Goal: Task Accomplishment & Management: Use online tool/utility

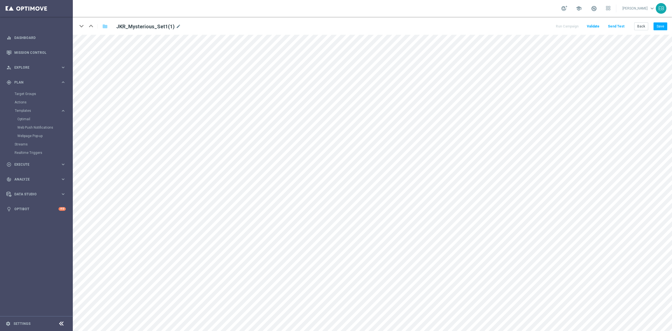
click at [616, 23] on button "Send Test" at bounding box center [616, 27] width 18 height 8
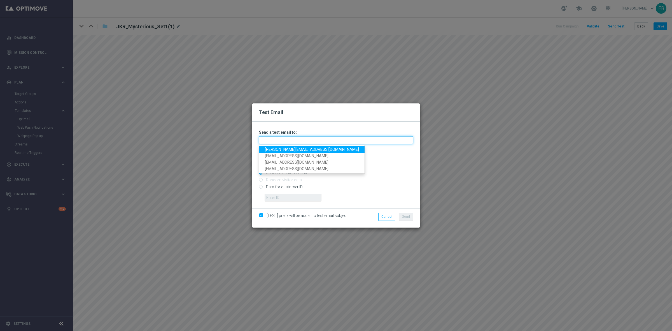
click at [268, 140] on input "text" at bounding box center [336, 140] width 154 height 8
click at [270, 150] on link "[PERSON_NAME][EMAIL_ADDRESS][DOMAIN_NAME]" at bounding box center [311, 149] width 105 height 6
type input "[PERSON_NAME][EMAIL_ADDRESS][DOMAIN_NAME]"
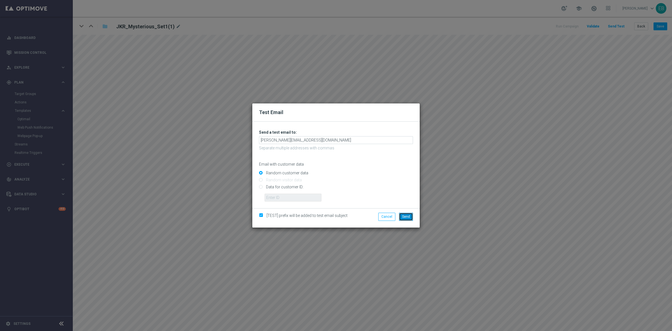
drag, startPoint x: 405, startPoint y: 216, endPoint x: 403, endPoint y: 211, distance: 4.4
click at [405, 216] on span "Send" at bounding box center [406, 216] width 8 height 4
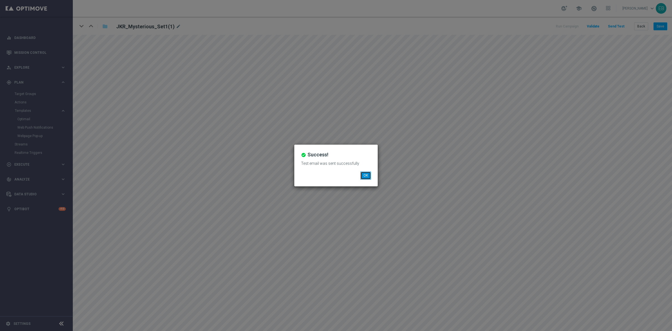
click at [363, 174] on button "OK" at bounding box center [365, 175] width 11 height 8
